Goal: Find specific page/section

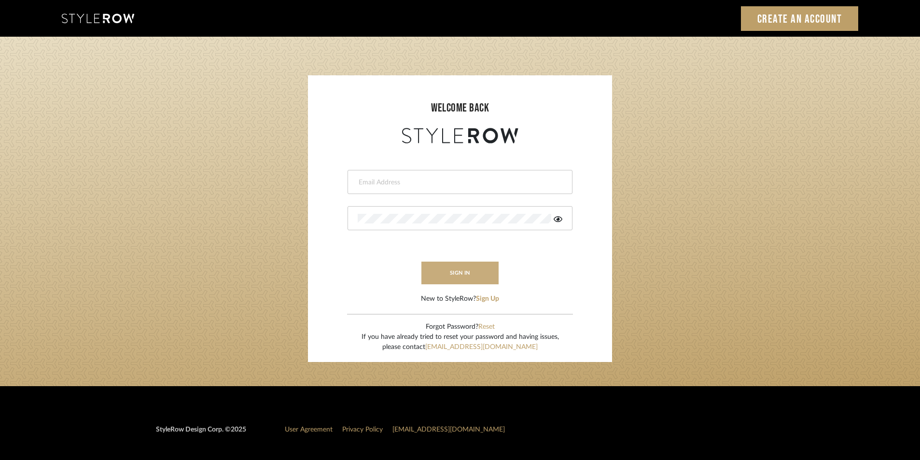
type input "[EMAIL_ADDRESS][PERSON_NAME][DOMAIN_NAME]"
click at [444, 268] on button "sign in" at bounding box center [459, 273] width 77 height 23
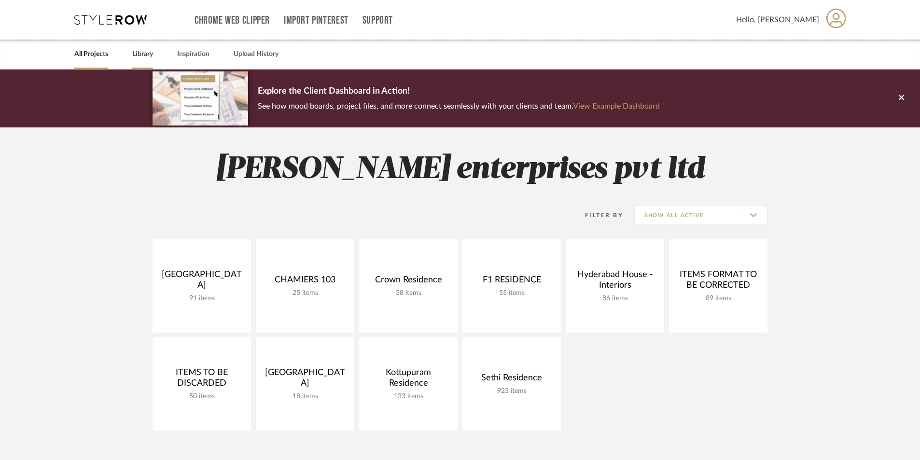
click at [136, 53] on link "Library" at bounding box center [142, 54] width 21 height 13
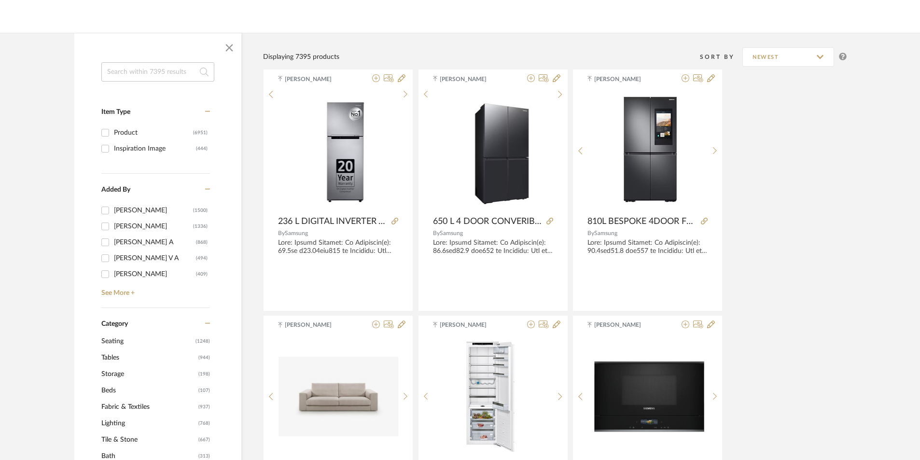
scroll to position [145, 0]
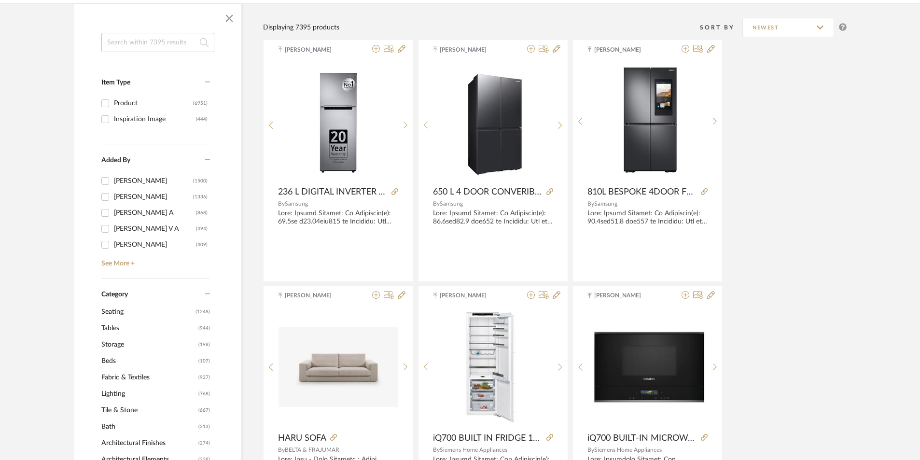
click at [121, 52] on input at bounding box center [157, 42] width 113 height 19
paste input "Kopiko - Teak Curved Sofa"
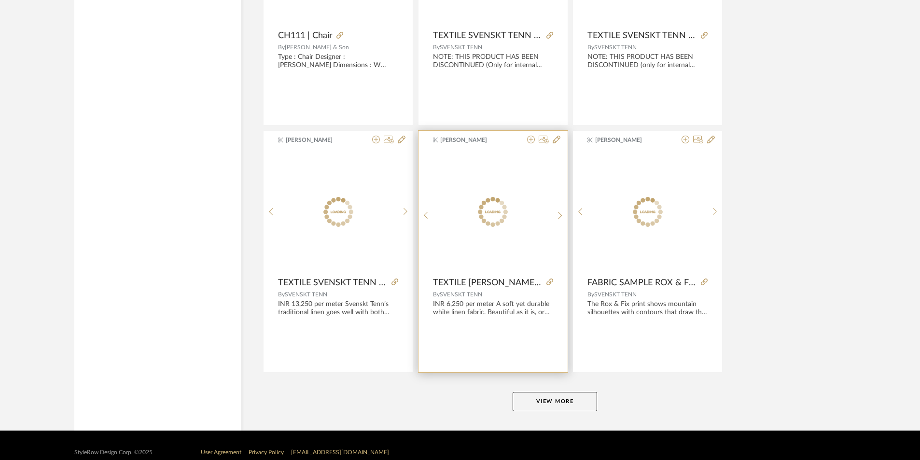
scroll to position [2812, 0]
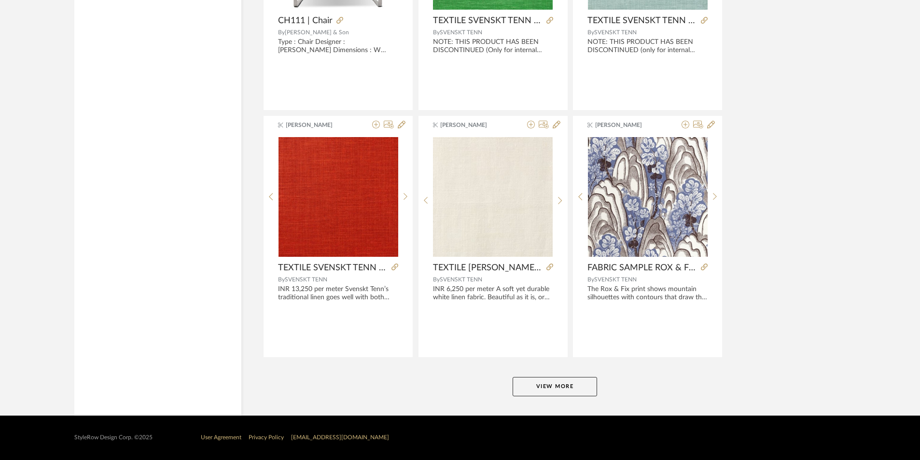
type input "Kopiko - Teak Curved Sofa"
click at [552, 389] on button "View More" at bounding box center [554, 386] width 84 height 19
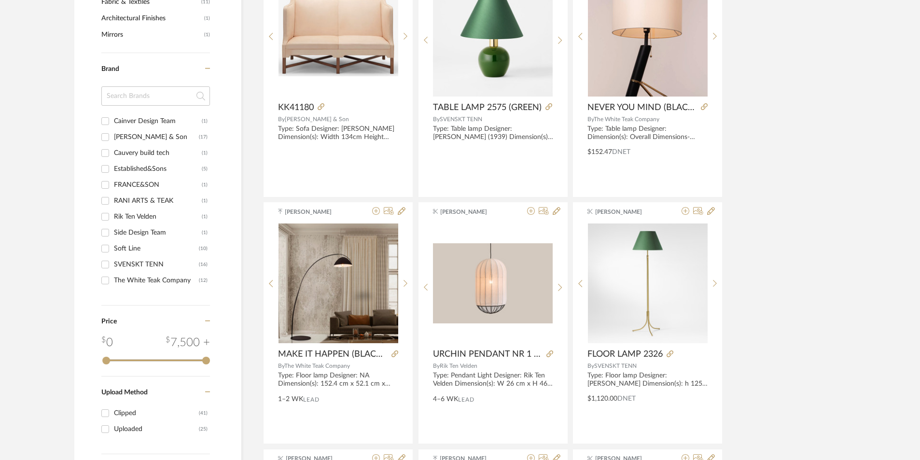
scroll to position [448, 0]
